Goal: Task Accomplishment & Management: Complete application form

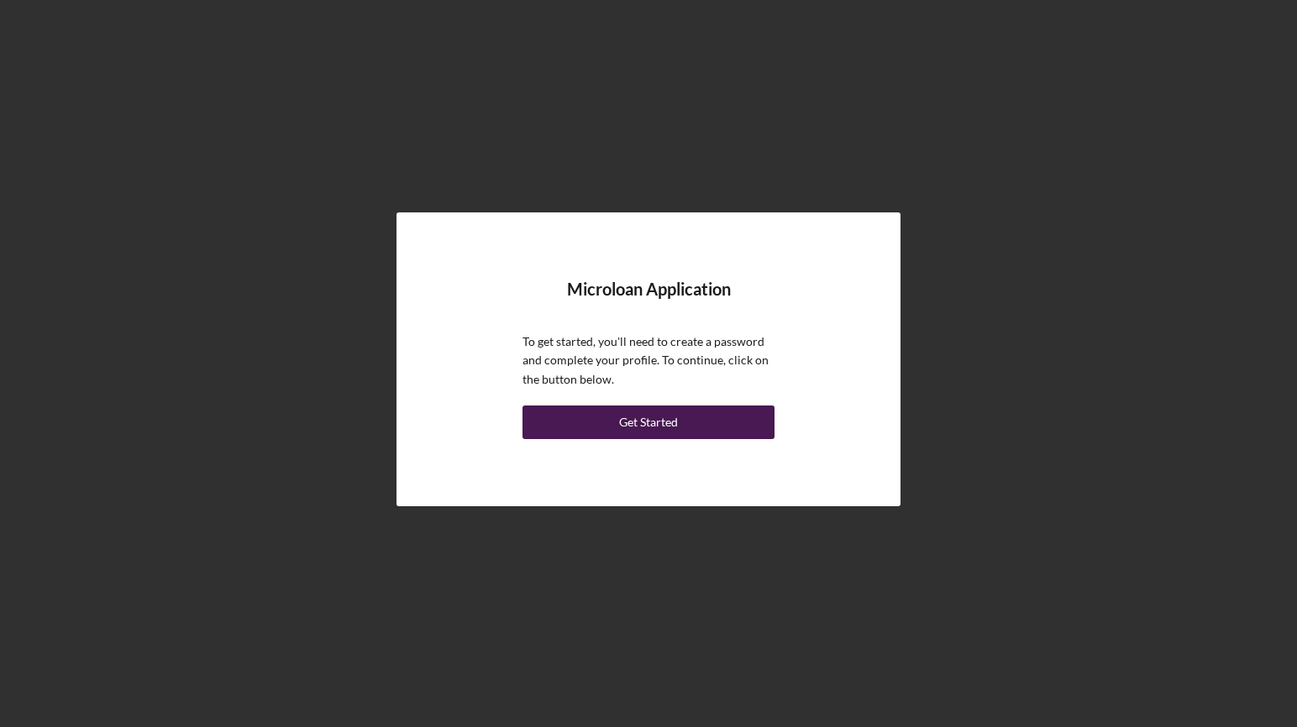
click at [677, 426] on button "Get Started" at bounding box center [648, 423] width 252 height 34
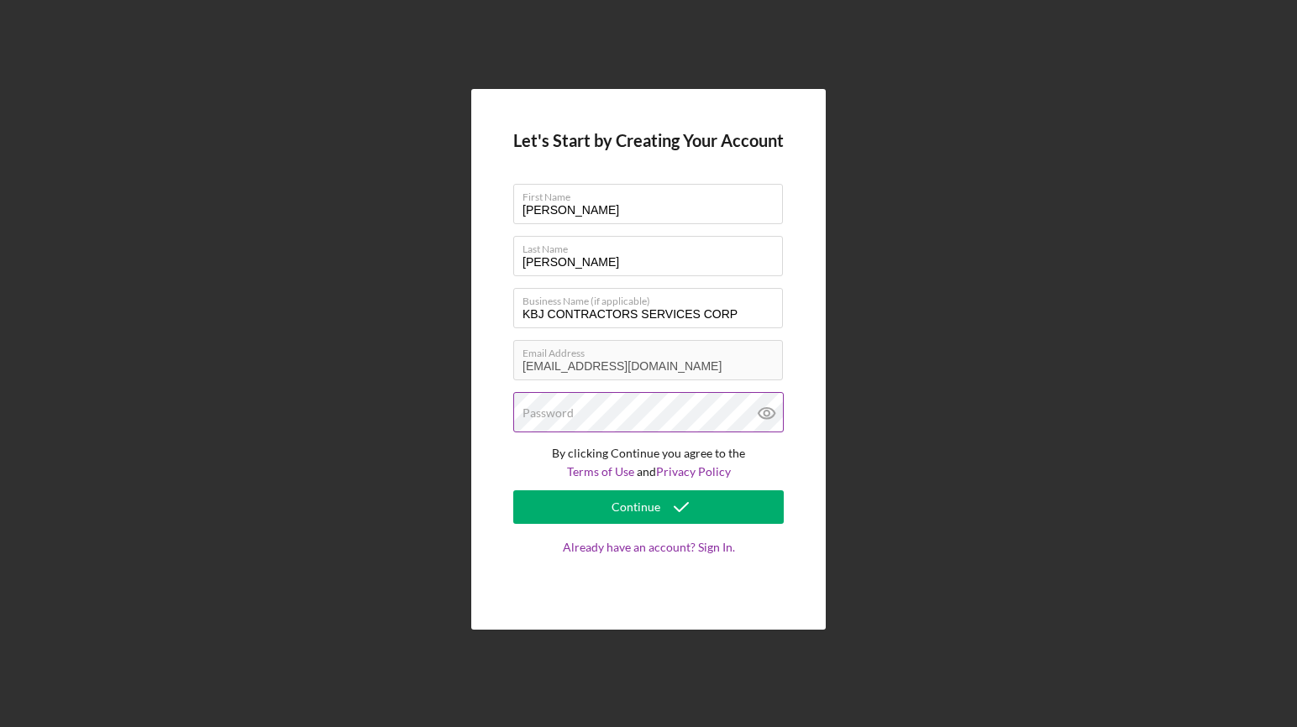
click at [643, 410] on div "Password" at bounding box center [648, 413] width 270 height 42
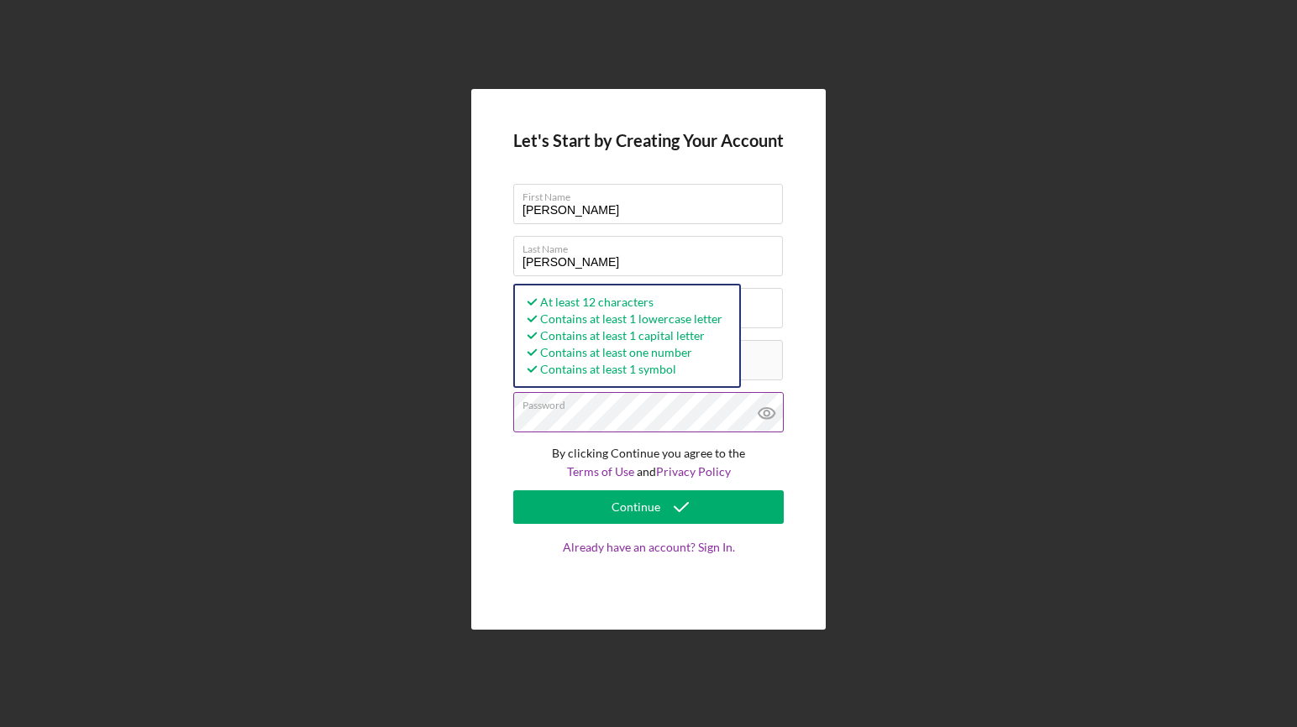
click at [767, 412] on icon at bounding box center [767, 413] width 42 height 42
click at [506, 418] on div "Let's Start by Creating Your Account First Name JUSTIN Last Name Mejia Alvarez …" at bounding box center [648, 359] width 354 height 541
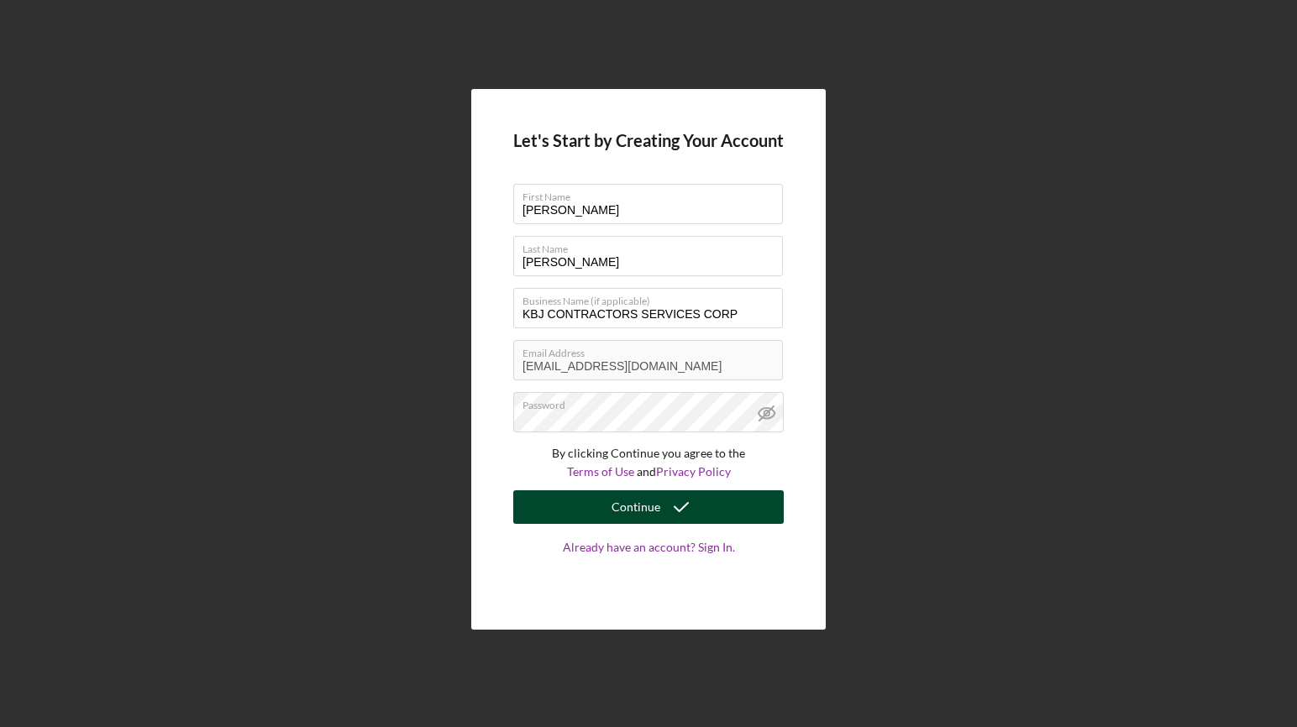
click at [600, 508] on button "Continue" at bounding box center [648, 507] width 270 height 34
